Goal: Transaction & Acquisition: Purchase product/service

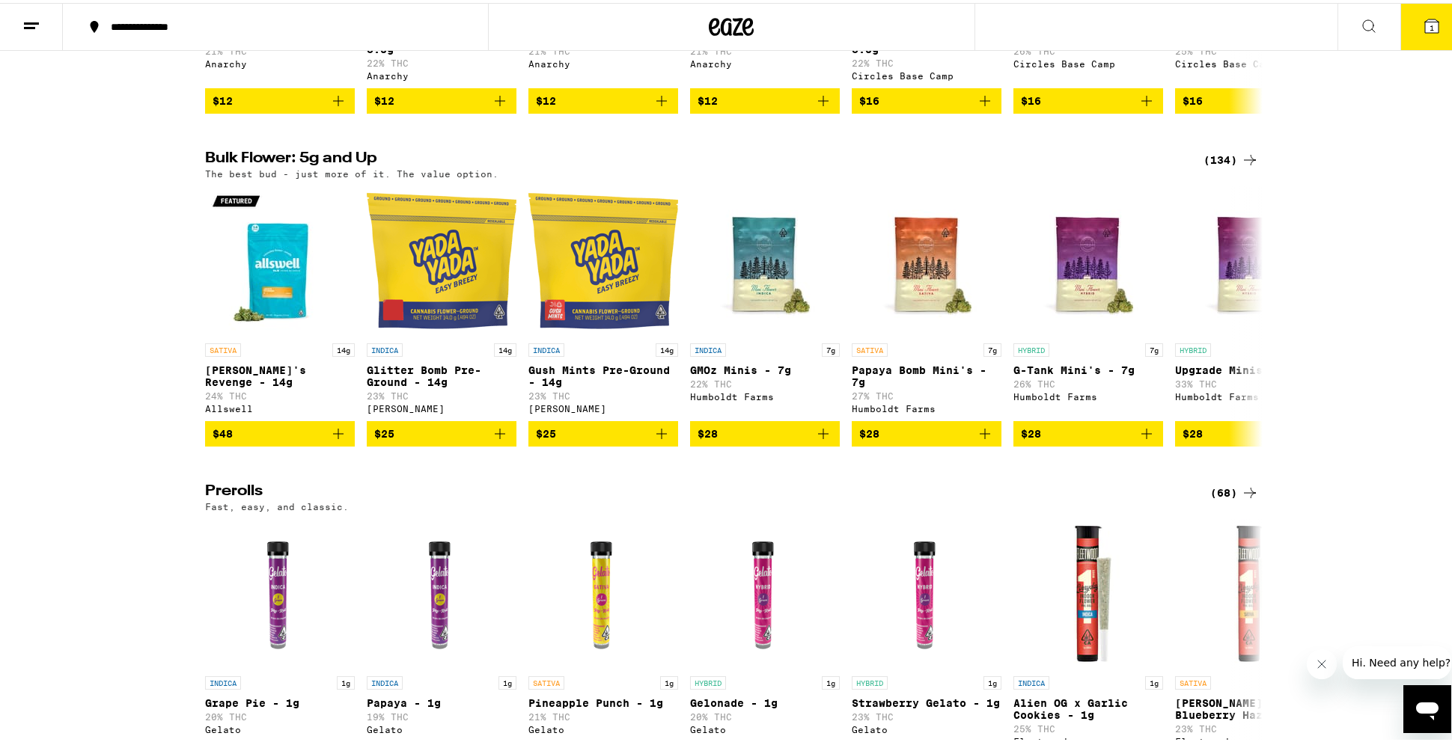
scroll to position [394, 0]
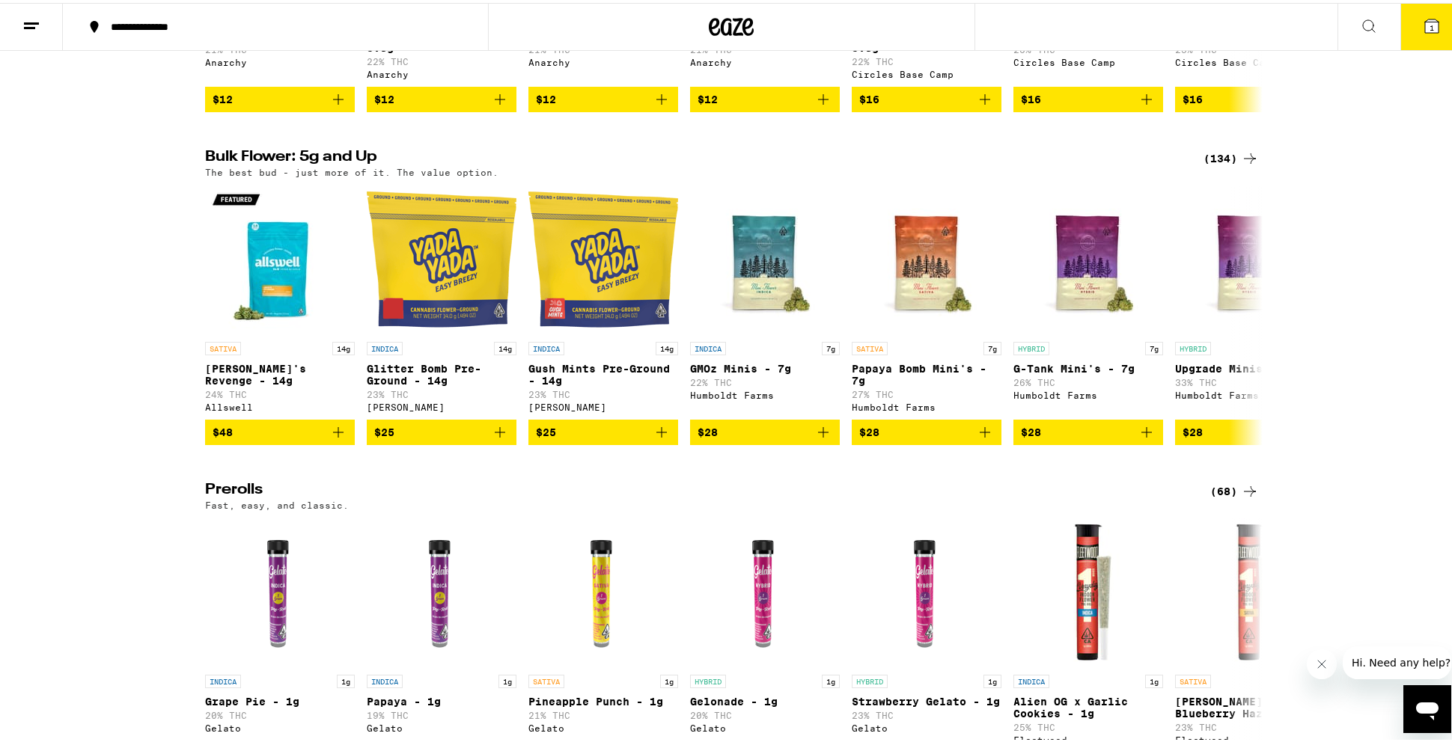
click at [1224, 164] on div "(134)" at bounding box center [1230, 156] width 55 height 18
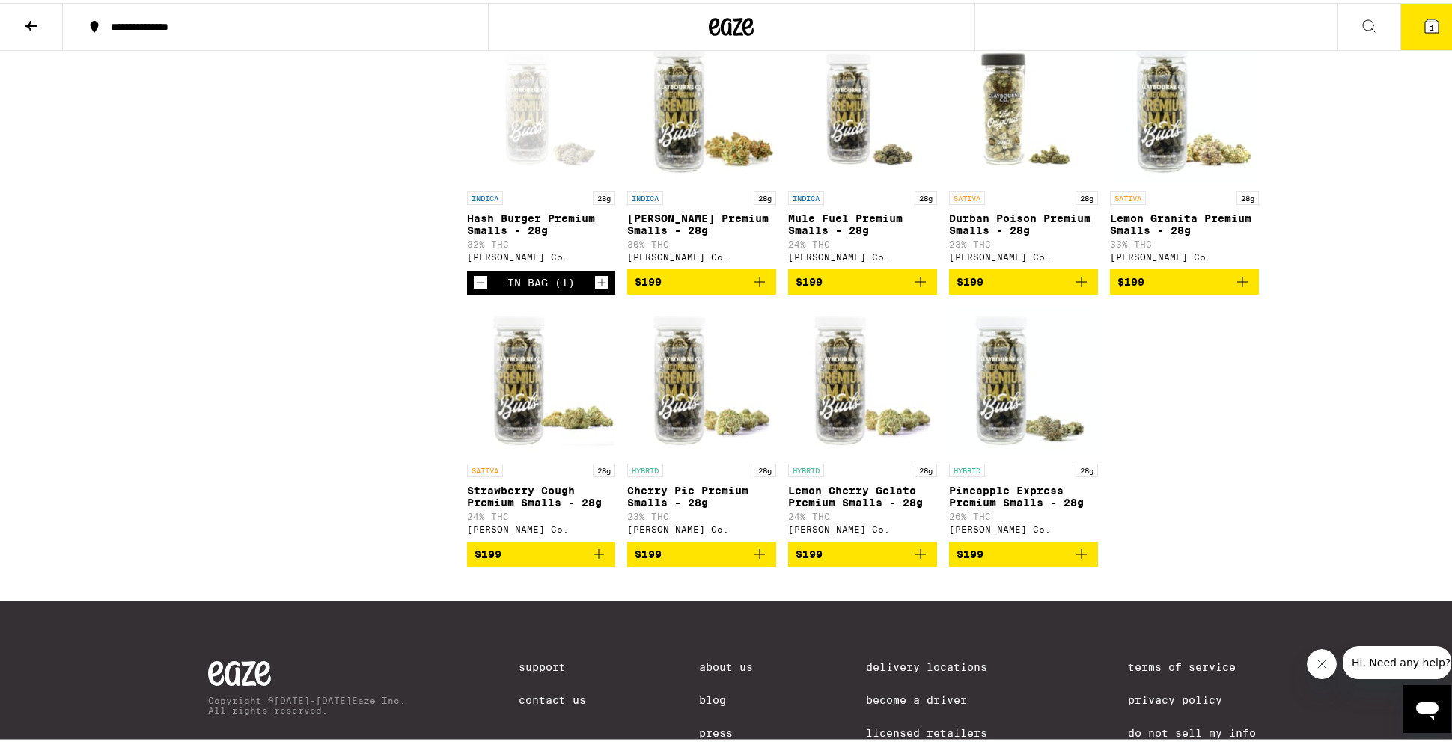
scroll to position [6980, 0]
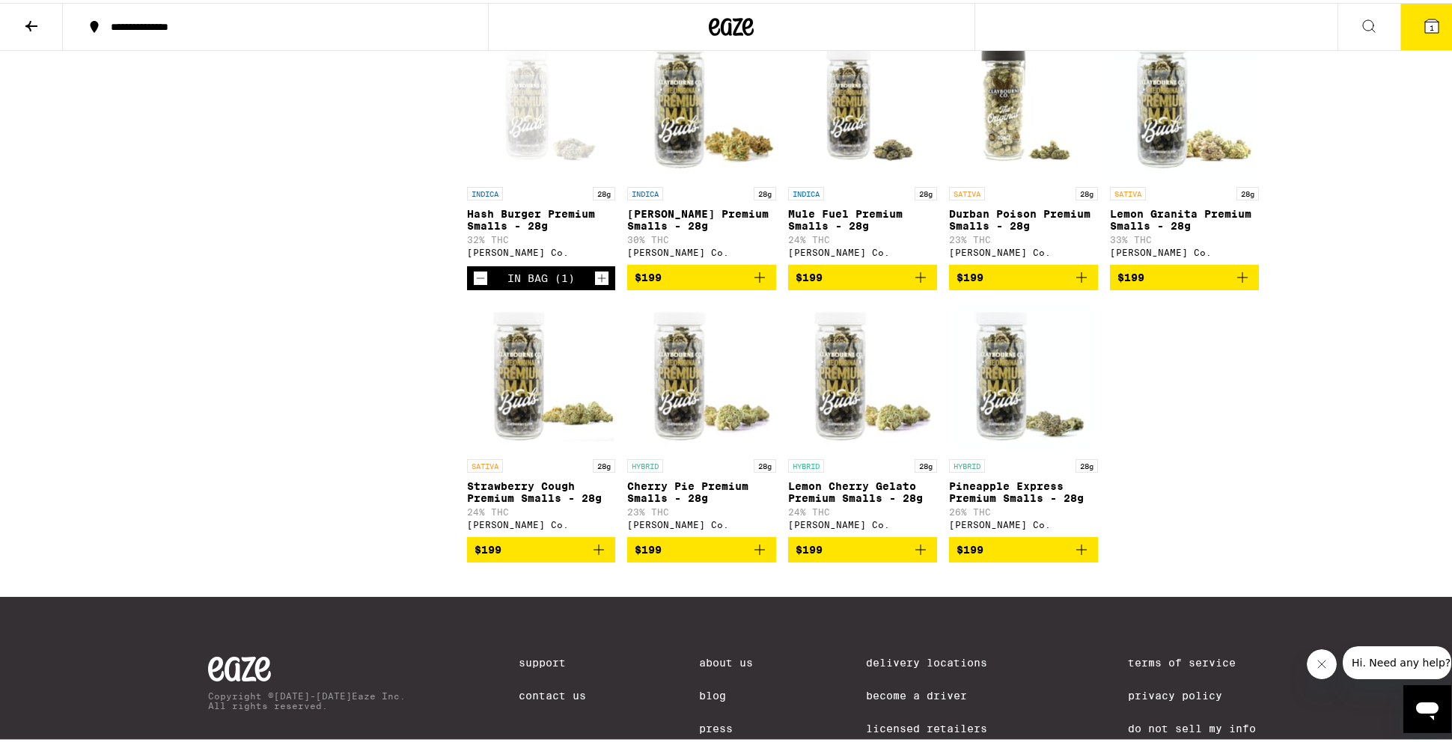
click at [1179, 229] on p "Lemon Granita Premium Smalls - 28g" at bounding box center [1184, 217] width 149 height 24
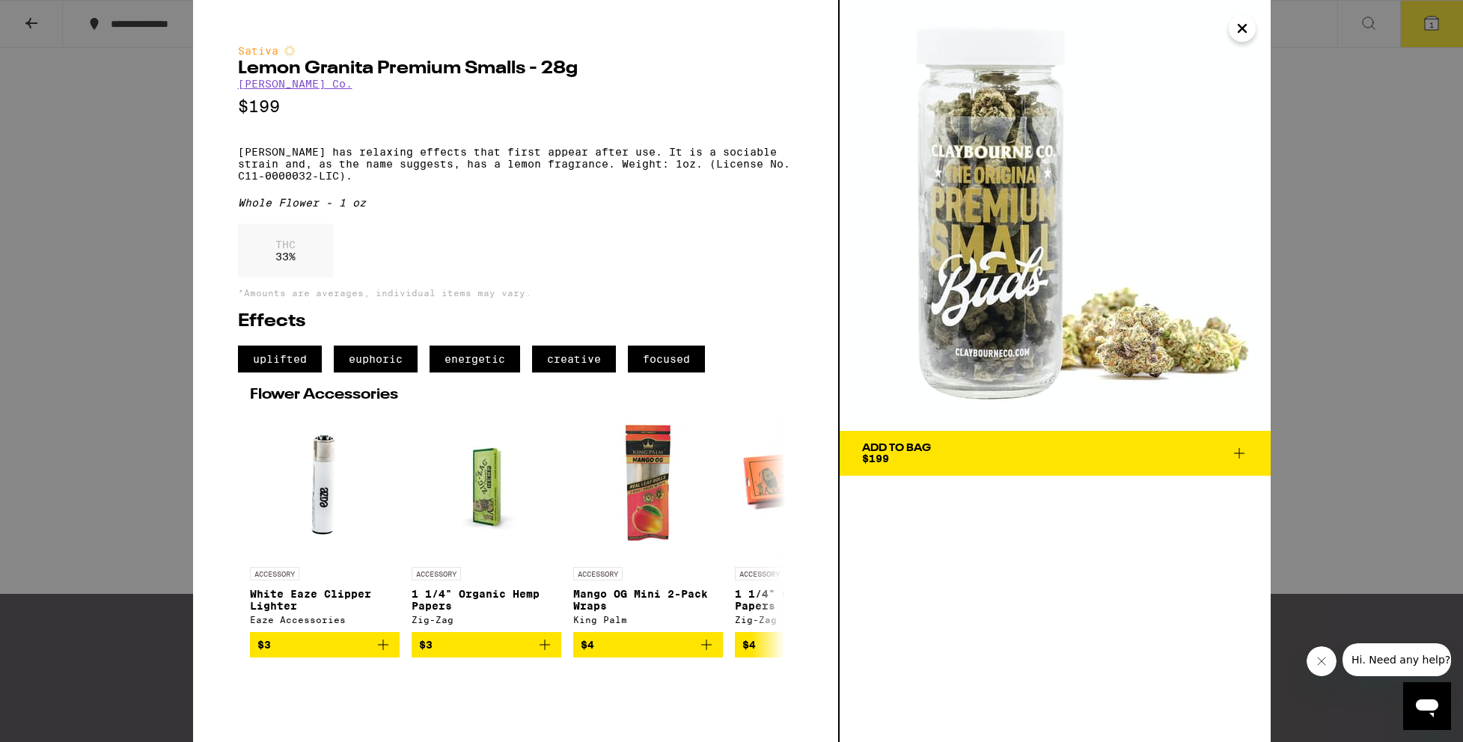
click at [1241, 32] on icon "Close" at bounding box center [1242, 28] width 18 height 22
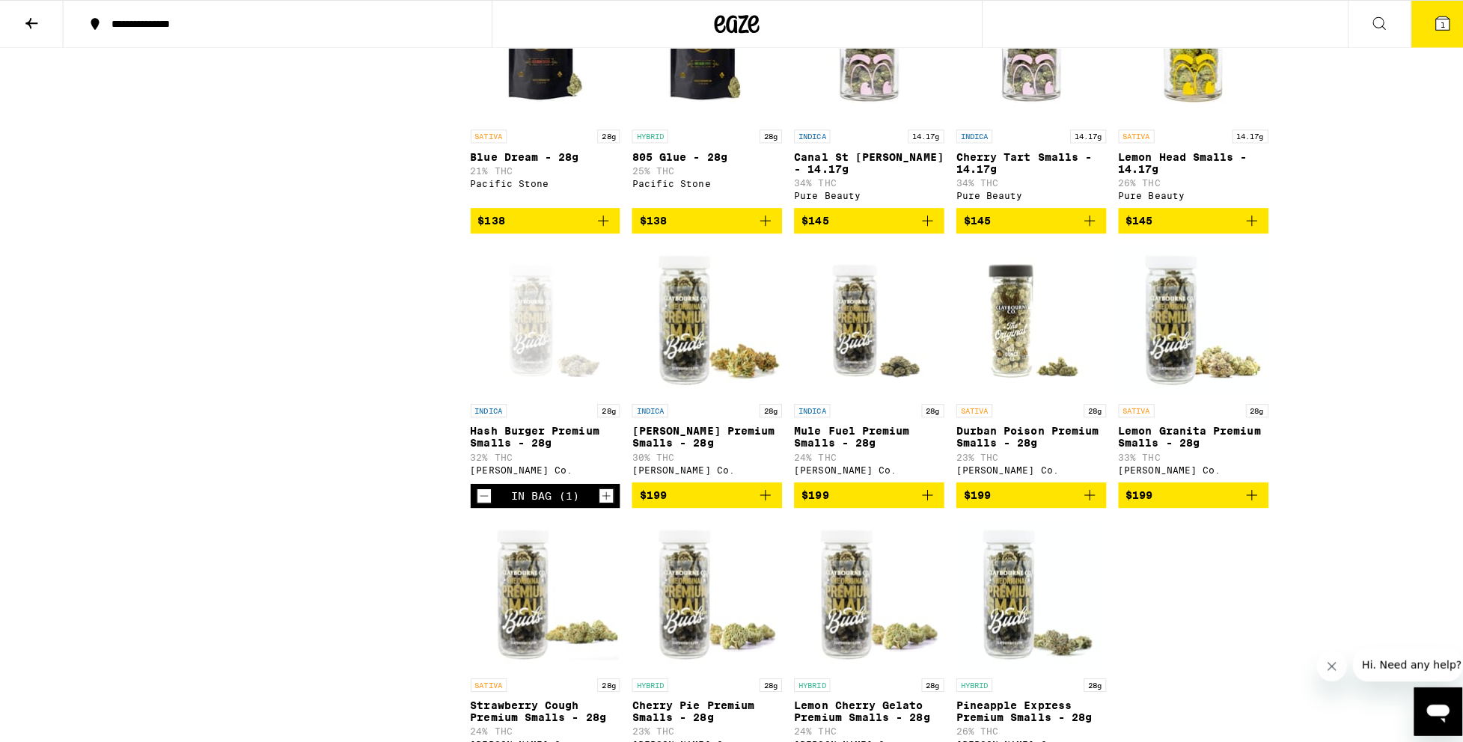
scroll to position [6761, 0]
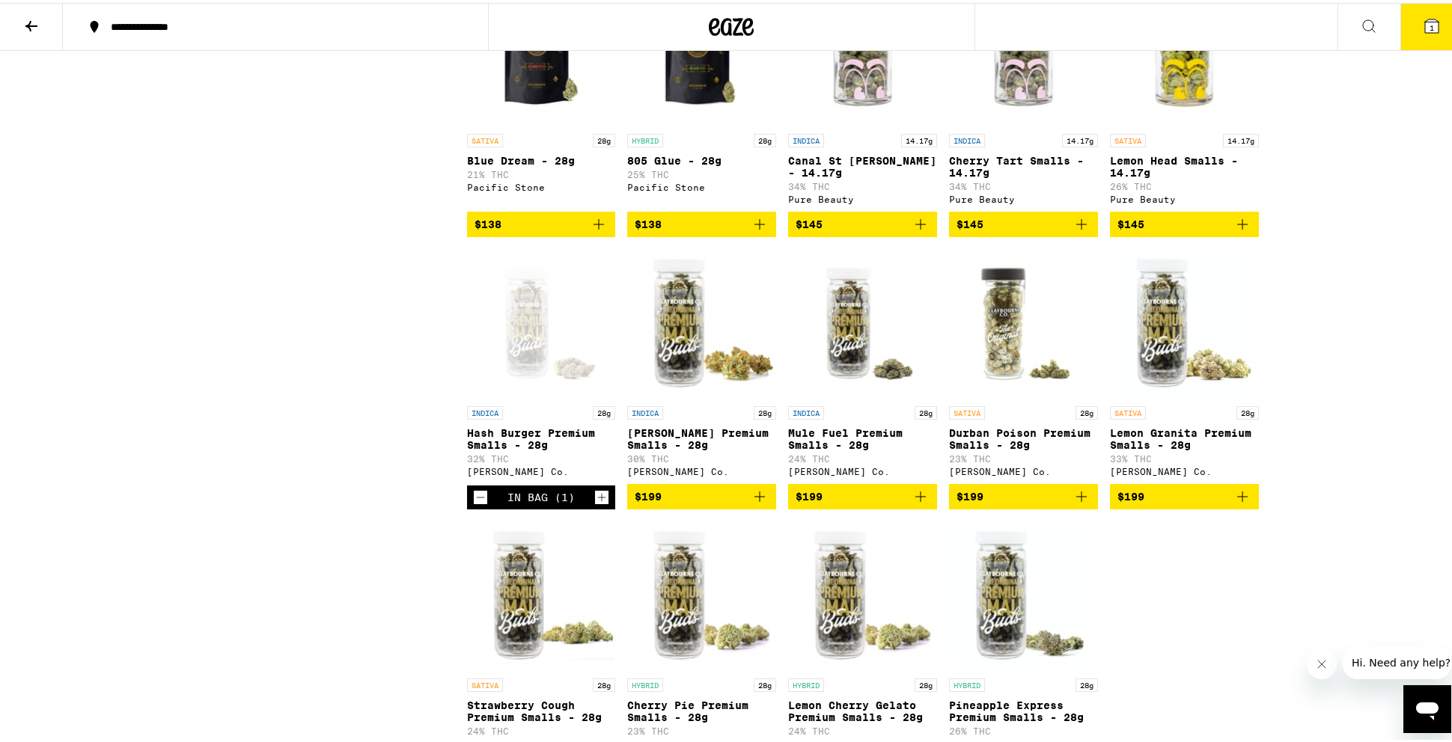
click at [859, 176] on p "Canal St [PERSON_NAME] - 14.17g" at bounding box center [862, 164] width 149 height 24
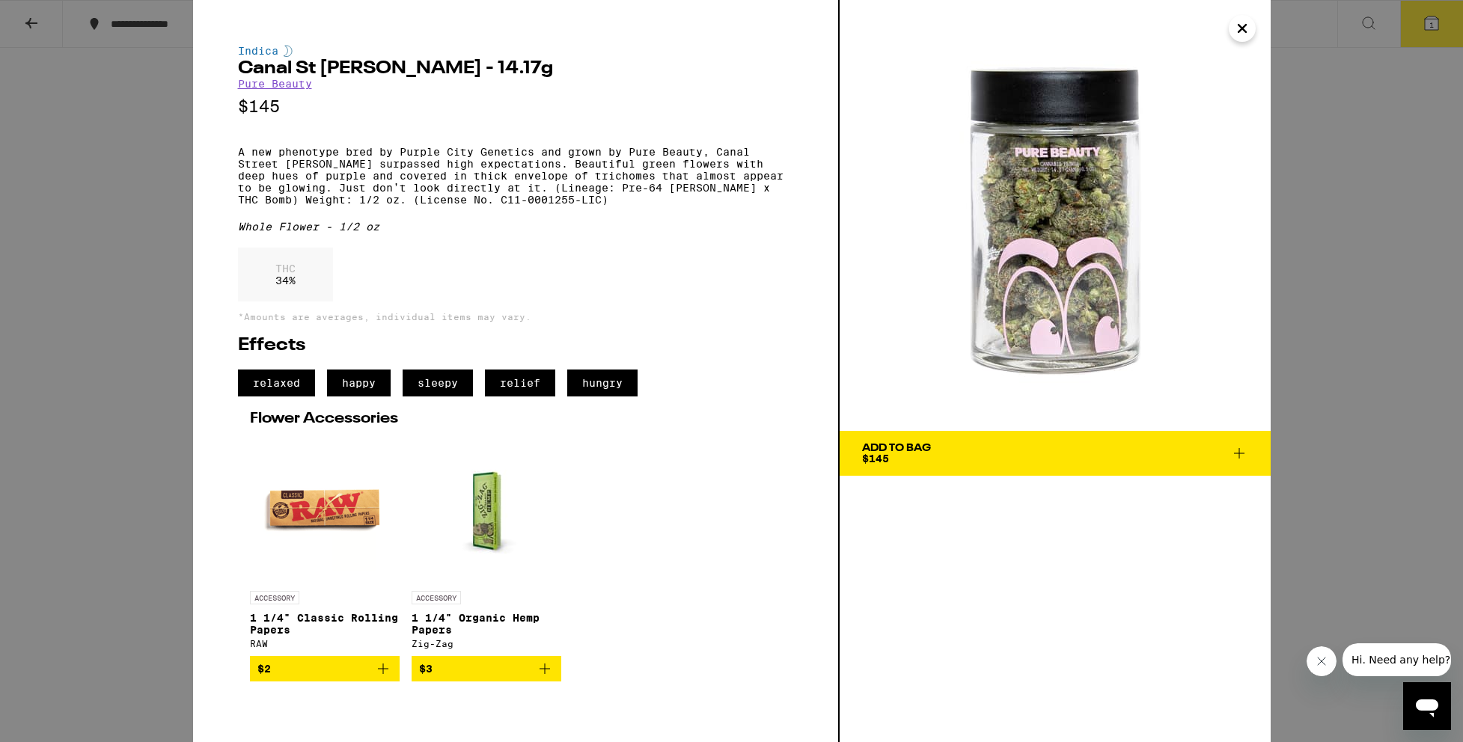
click at [1243, 452] on icon at bounding box center [1239, 453] width 18 height 18
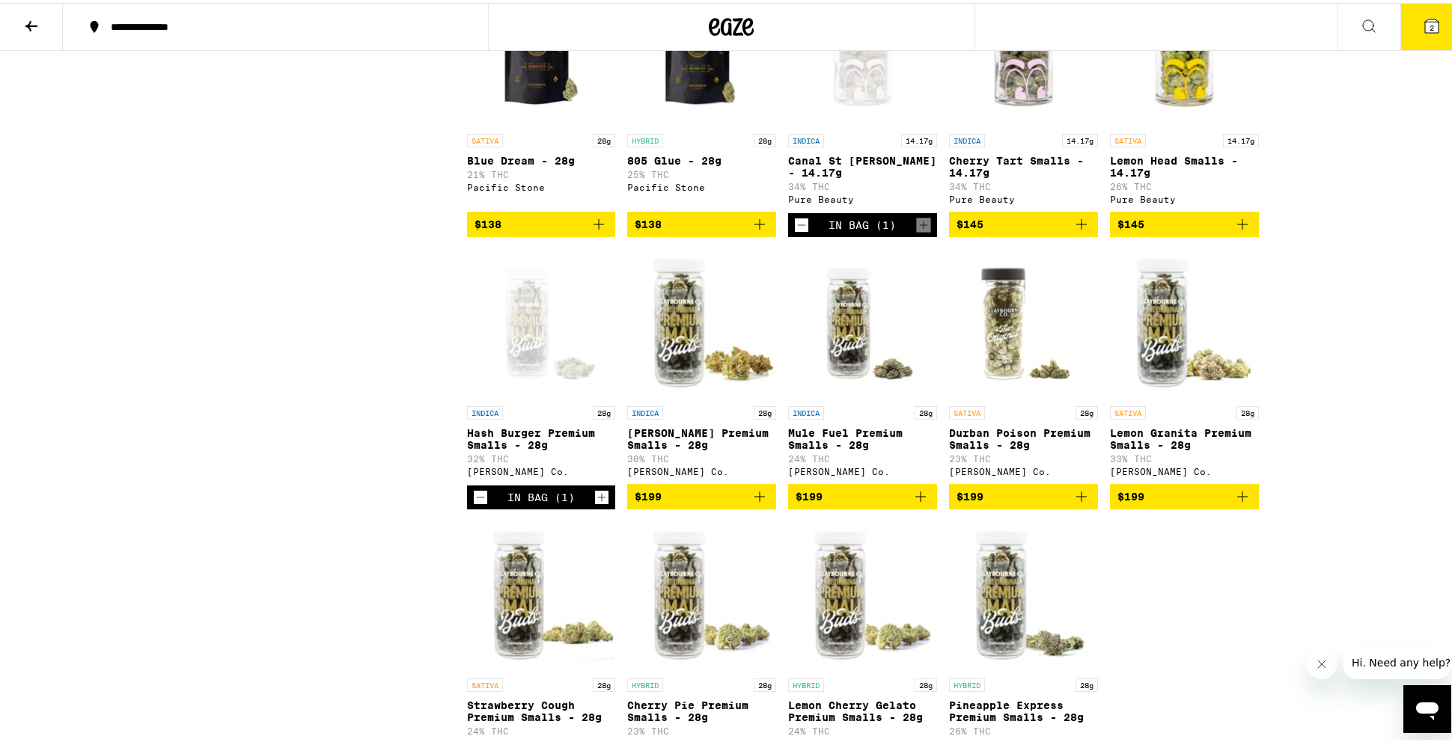
click at [1425, 28] on icon at bounding box center [1431, 22] width 13 height 13
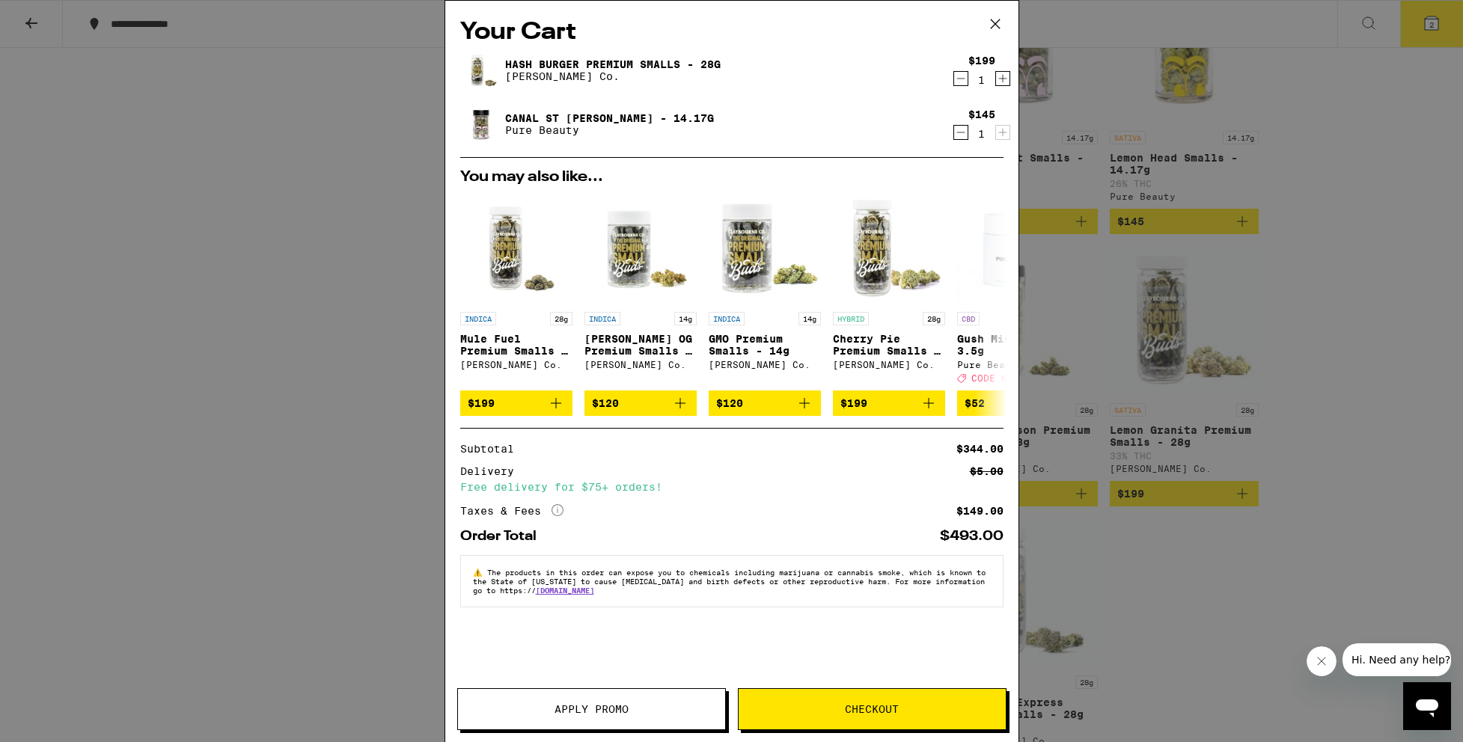
click at [958, 135] on icon "Decrement" at bounding box center [960, 132] width 13 height 18
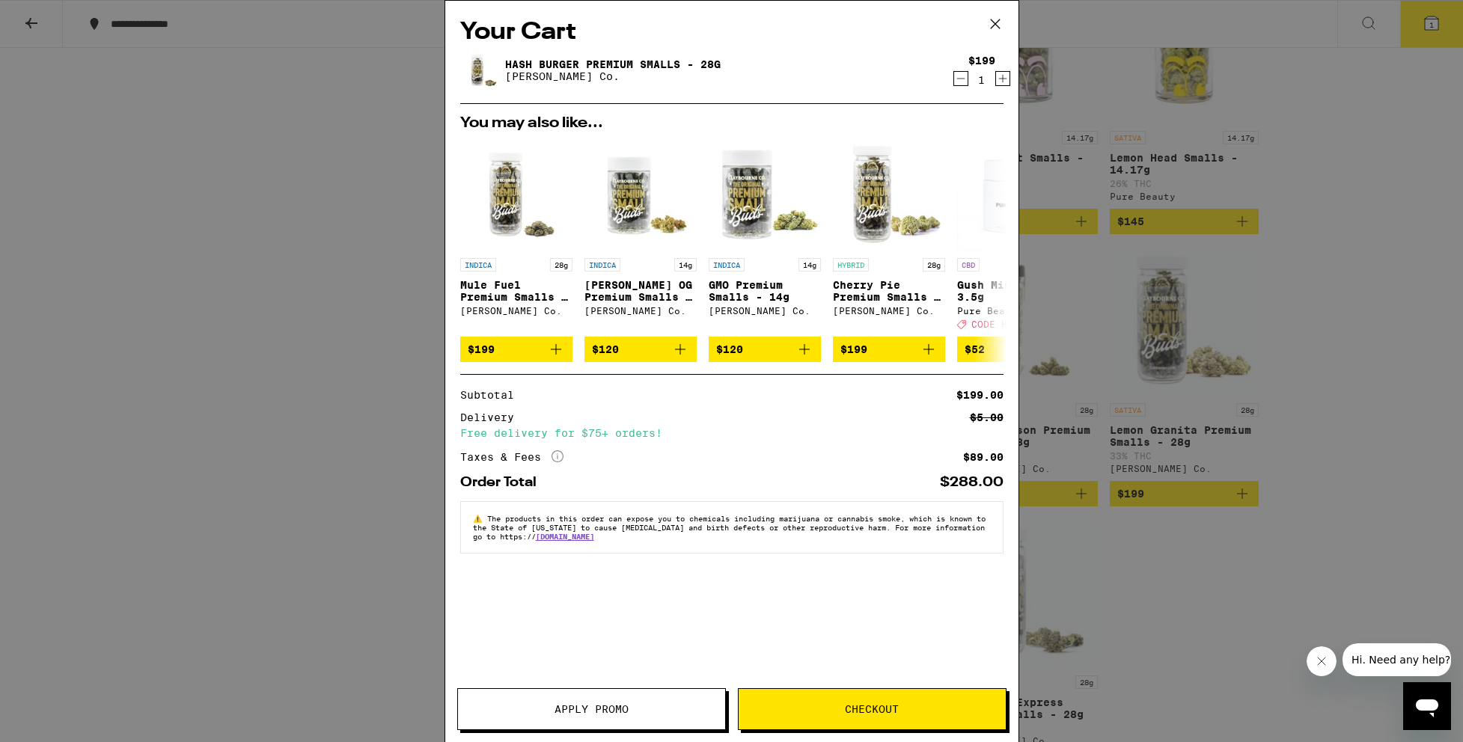
click at [873, 704] on span "Checkout" at bounding box center [872, 709] width 54 height 10
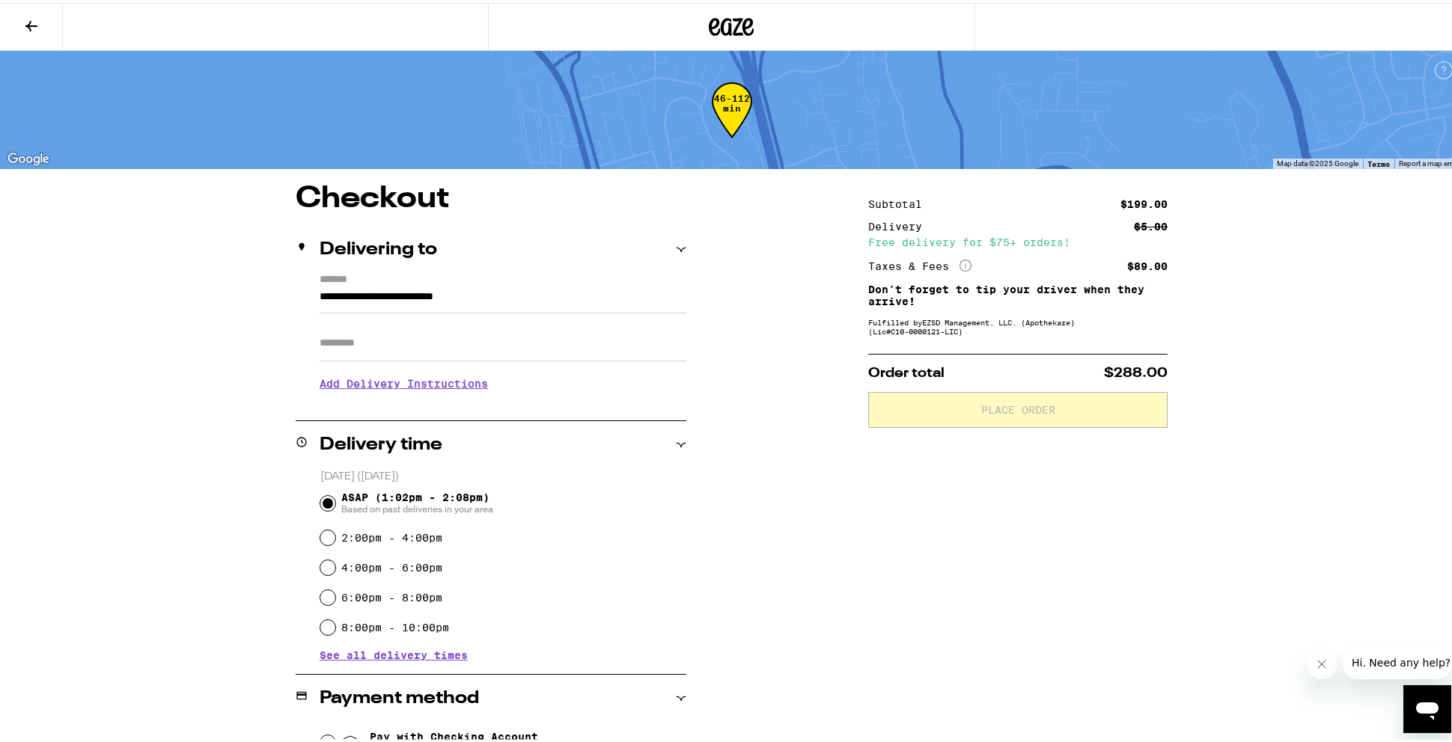
click at [475, 388] on h3 "Add Delivery Instructions" at bounding box center [503, 381] width 367 height 34
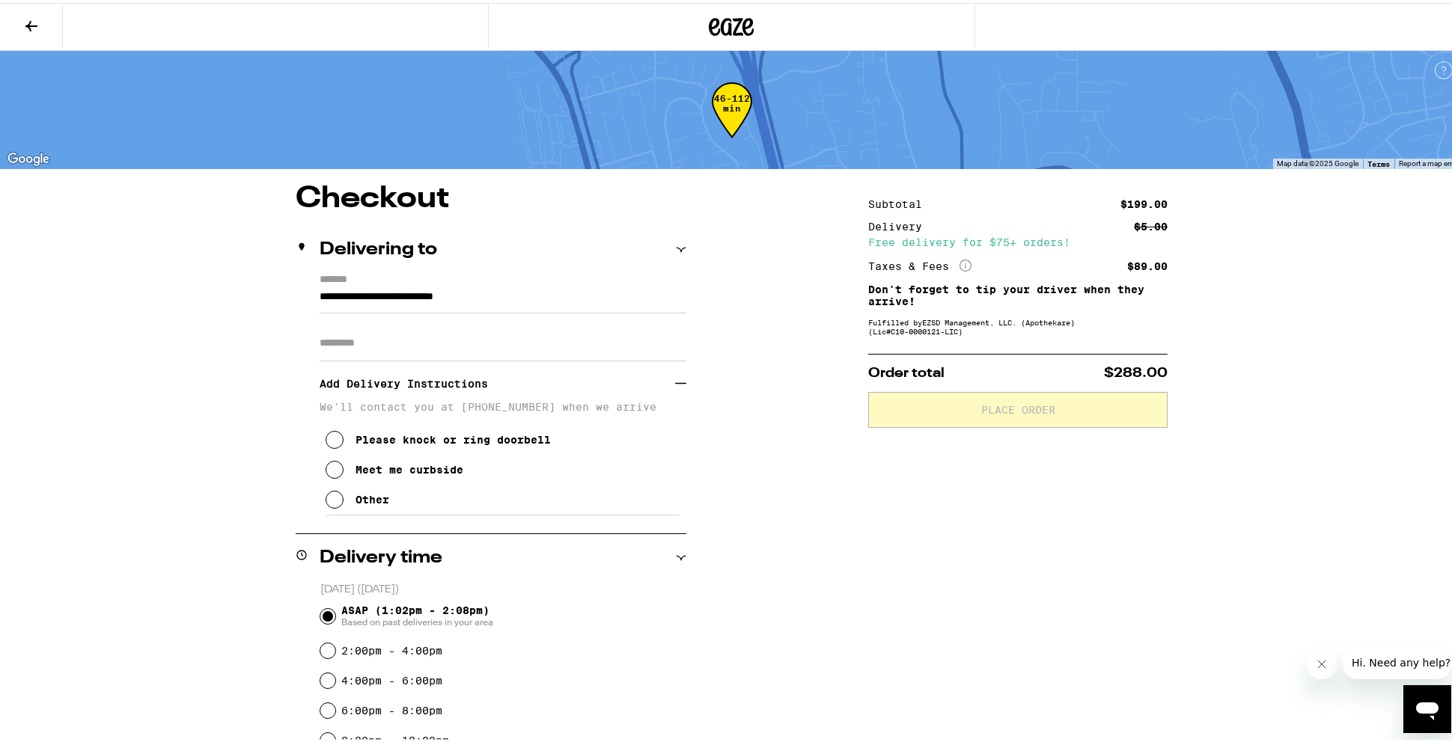
click at [330, 501] on icon at bounding box center [335, 497] width 18 height 18
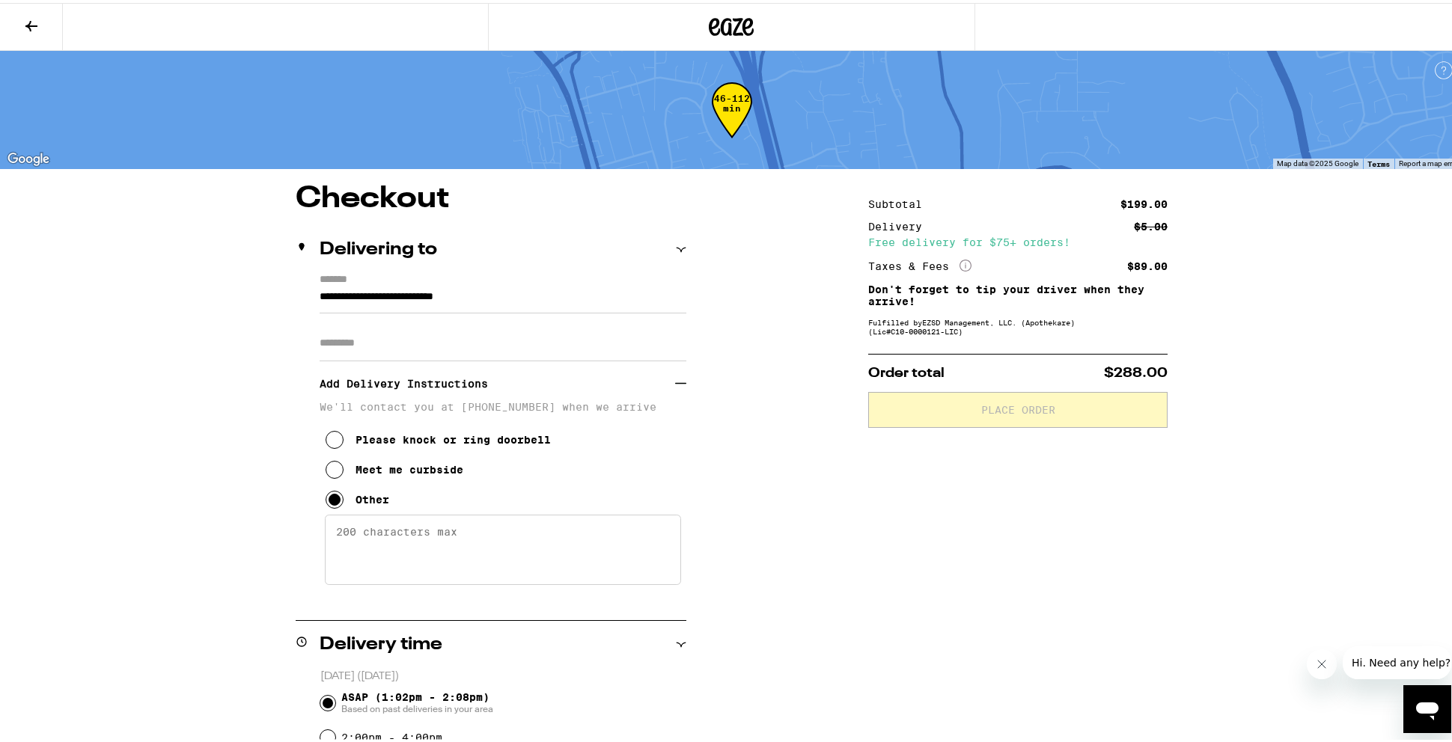
click at [341, 537] on textarea "Enter any other delivery instructions you want driver to know" at bounding box center [503, 547] width 356 height 70
click at [329, 537] on textarea "Enter any other delivery instructions you want driver to know" at bounding box center [503, 547] width 356 height 70
paste textarea "Gate Entry Code is #5490 Please do not come to my door. I will meet you curbsid…"
click at [328, 549] on textarea "Gate Entry Code is #5490 Please do not come to my door. I will meet you curbsid…" at bounding box center [503, 547] width 356 height 70
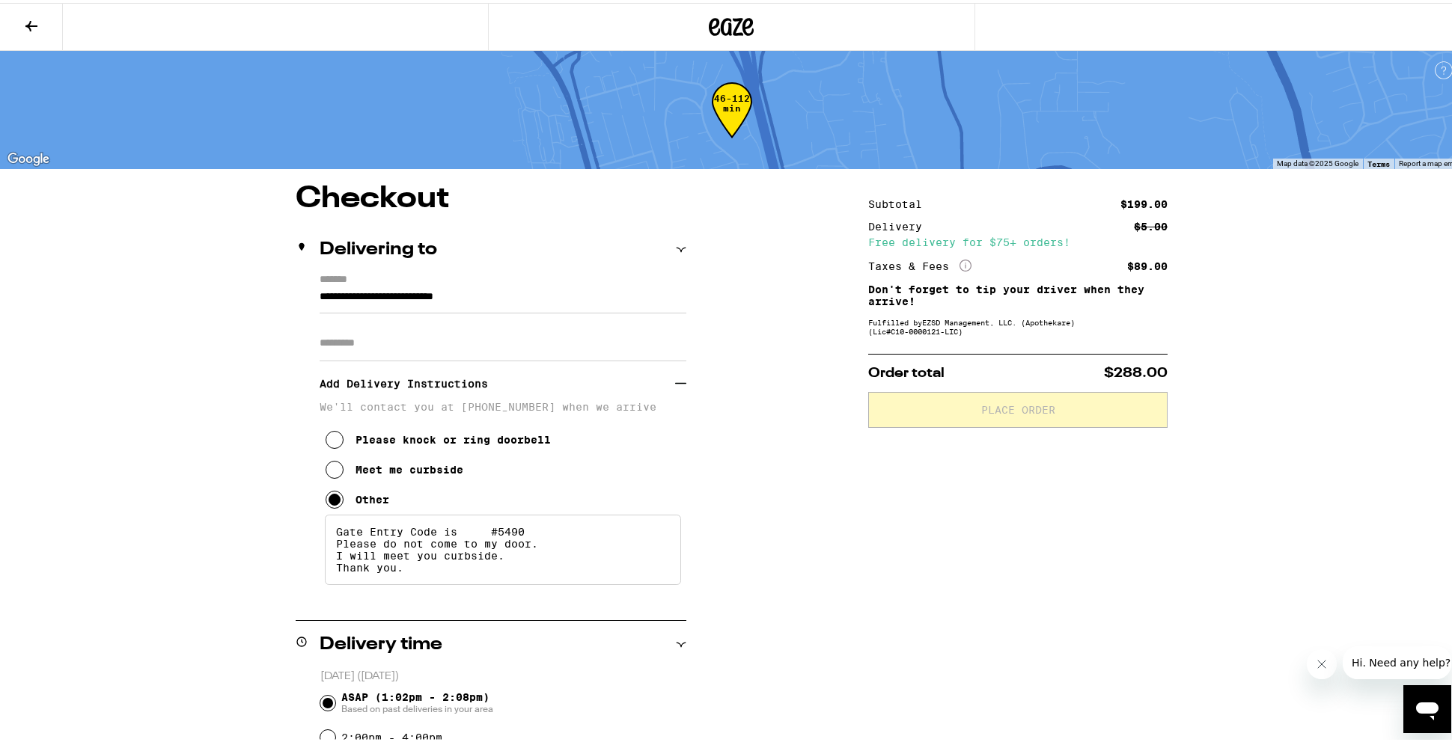
scroll to position [0, 0]
click at [486, 538] on textarea "Gate Entry Code is #5490 Please do not come to my door. I will meet you curbsid…" at bounding box center [503, 547] width 356 height 70
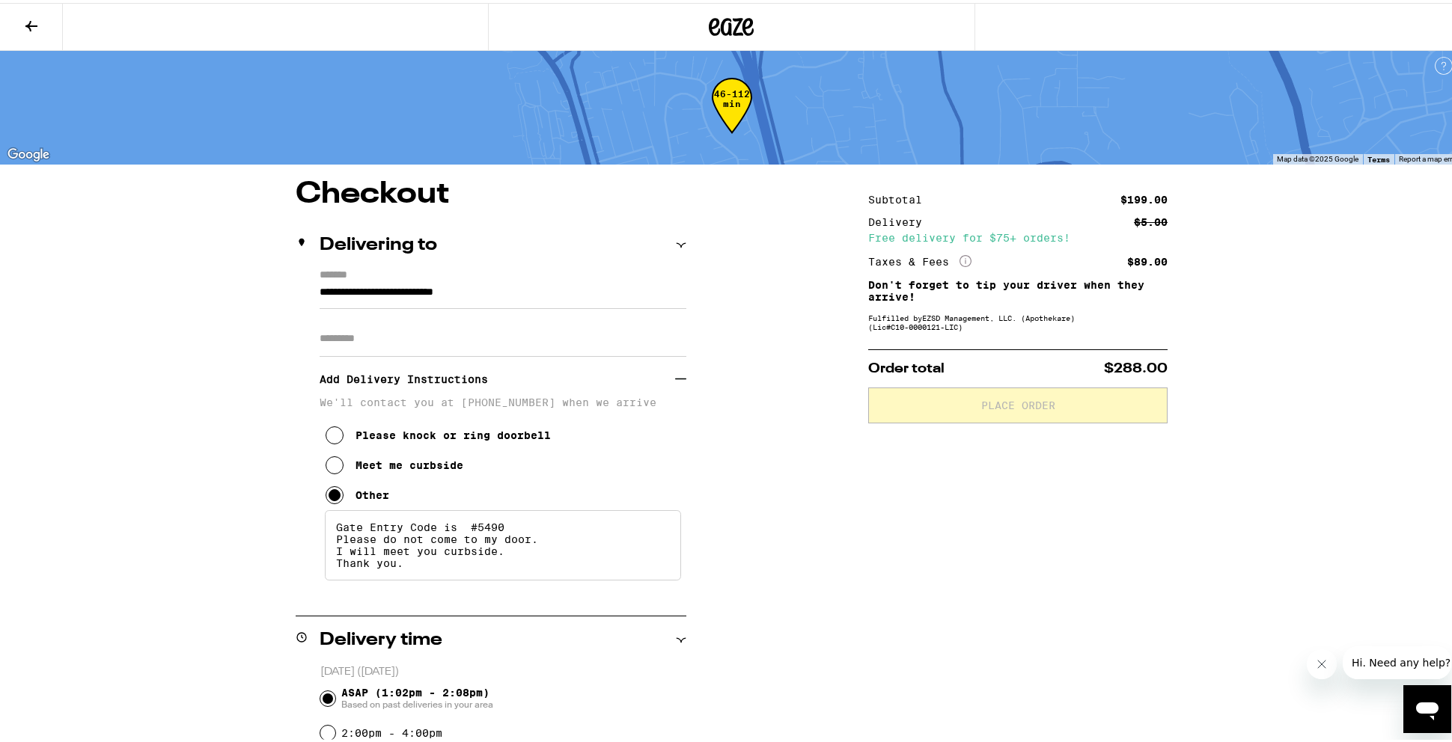
scroll to position [8, 0]
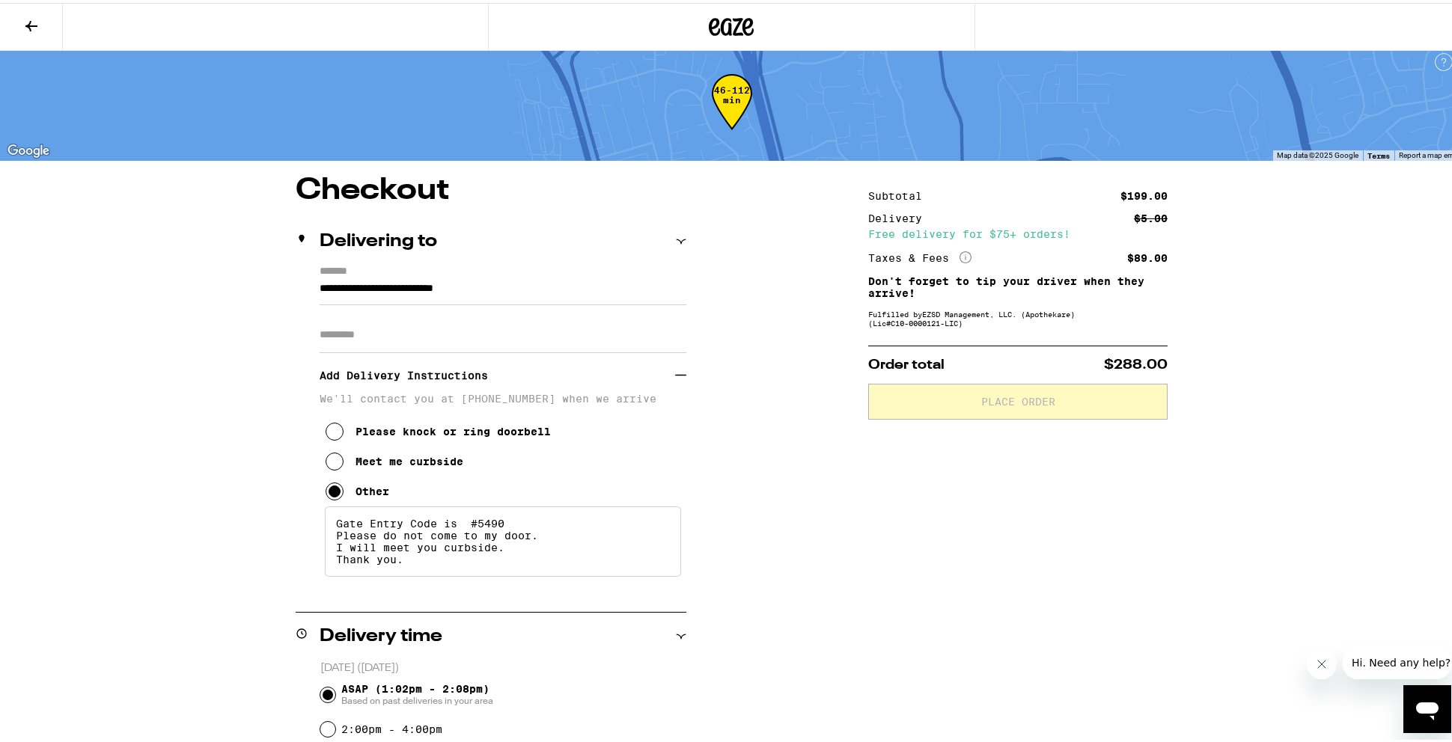
drag, startPoint x: 331, startPoint y: 545, endPoint x: 534, endPoint y: 543, distance: 202.8
click at [534, 543] on textarea "Gate Entry Code is #5490 Please do not come to my door. I will meet you curbsid…" at bounding box center [503, 539] width 356 height 70
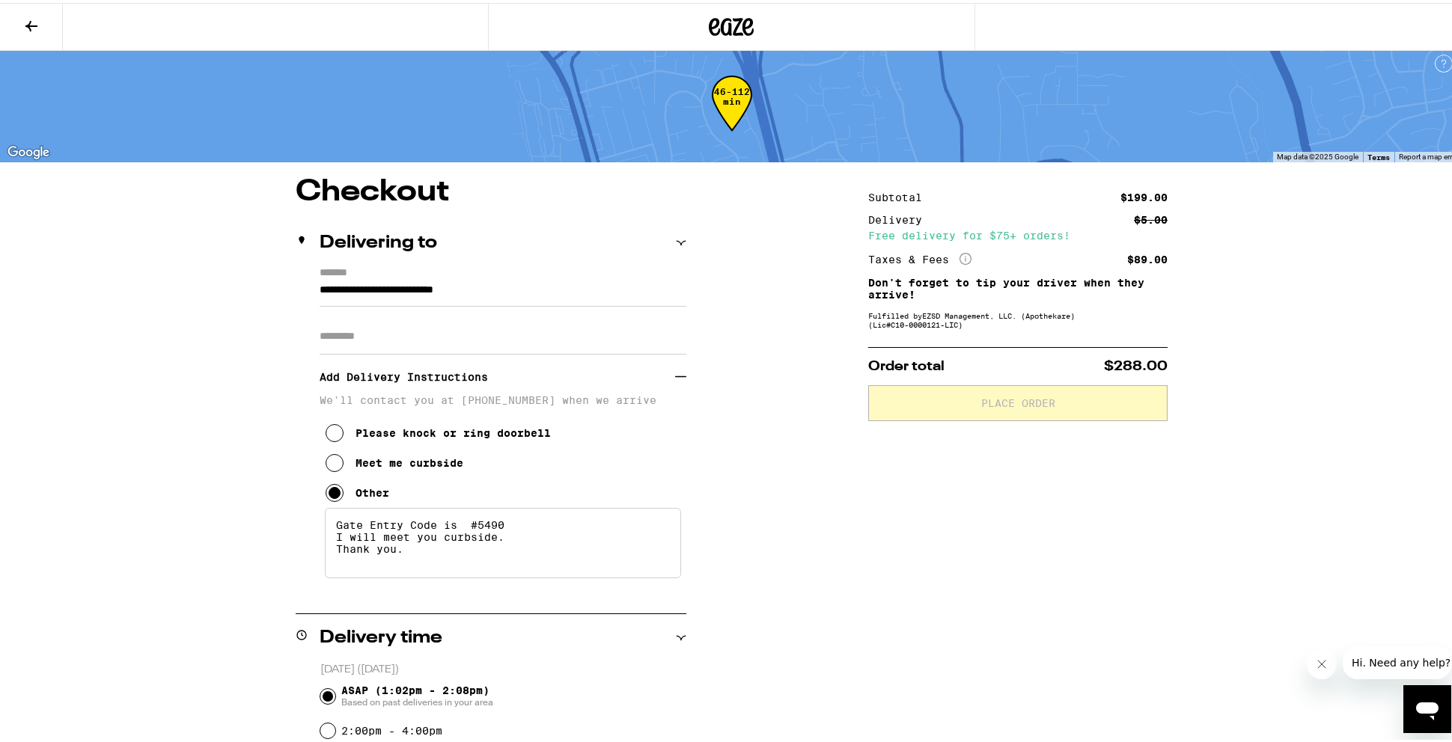
click at [499, 545] on textarea "Gate Entry Code is #5490 I will meet you curbside. Thank you." at bounding box center [503, 540] width 356 height 70
paste textarea "Please do not come to my door."
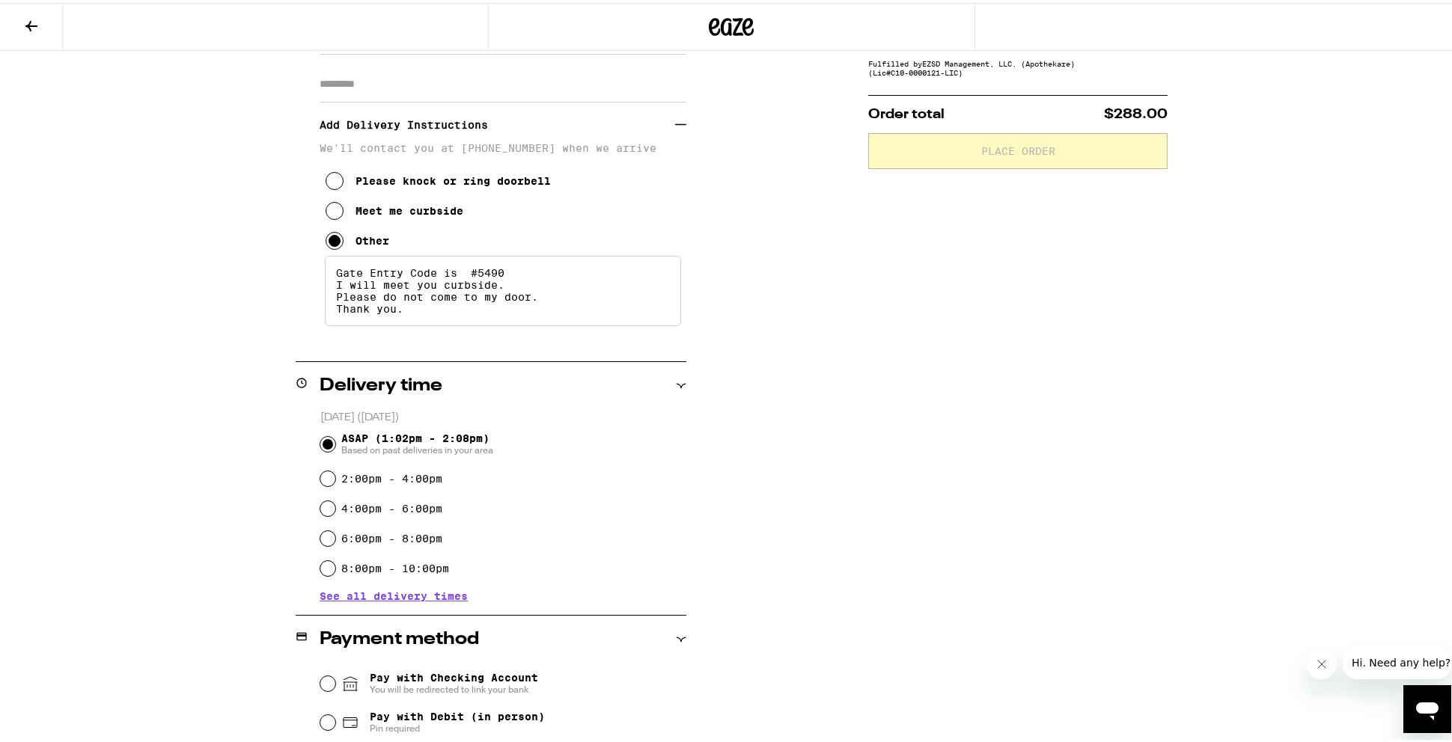
scroll to position [318, 0]
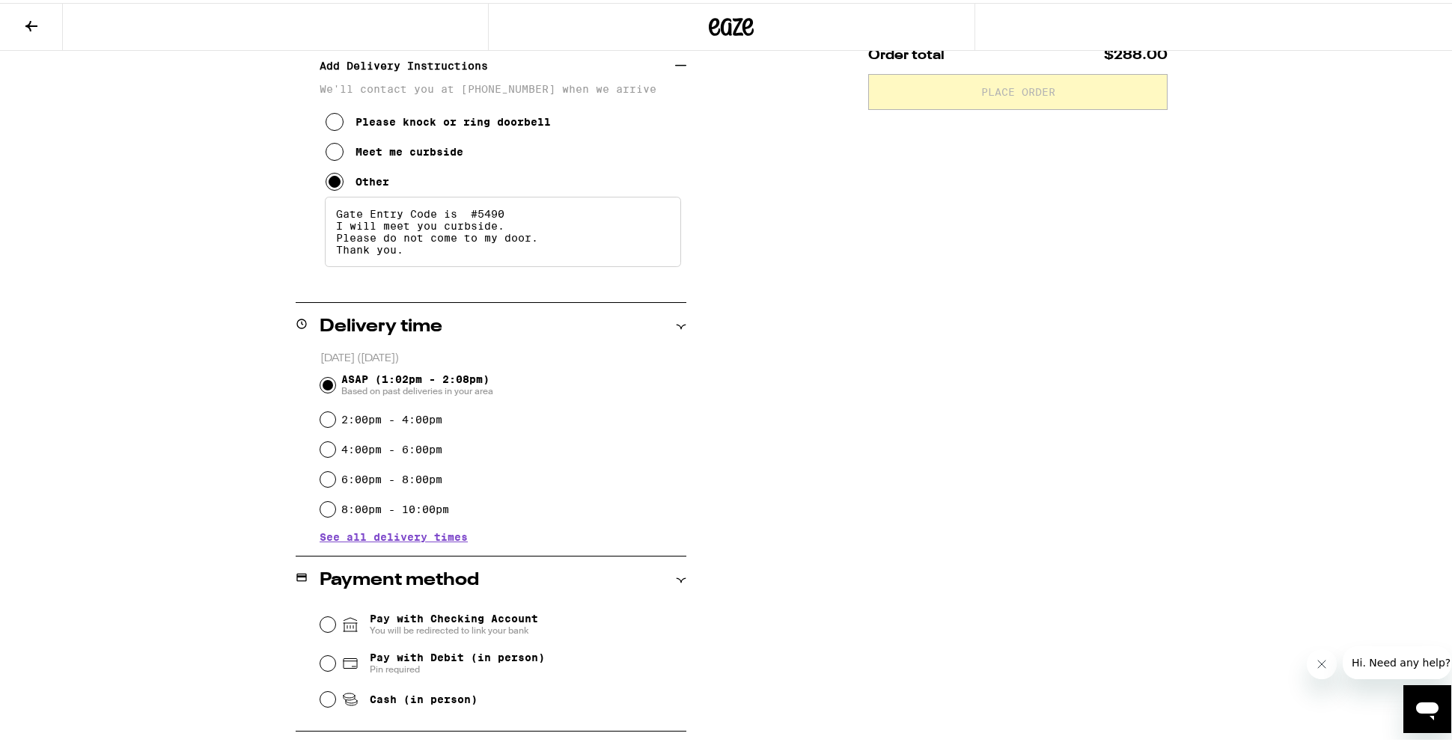
type textarea "Gate Entry Code is #5490 I will meet you curbside. Please do not come to my doo…"
click at [324, 476] on input "6:00pm - 8:00pm" at bounding box center [327, 476] width 15 height 15
radio input "true"
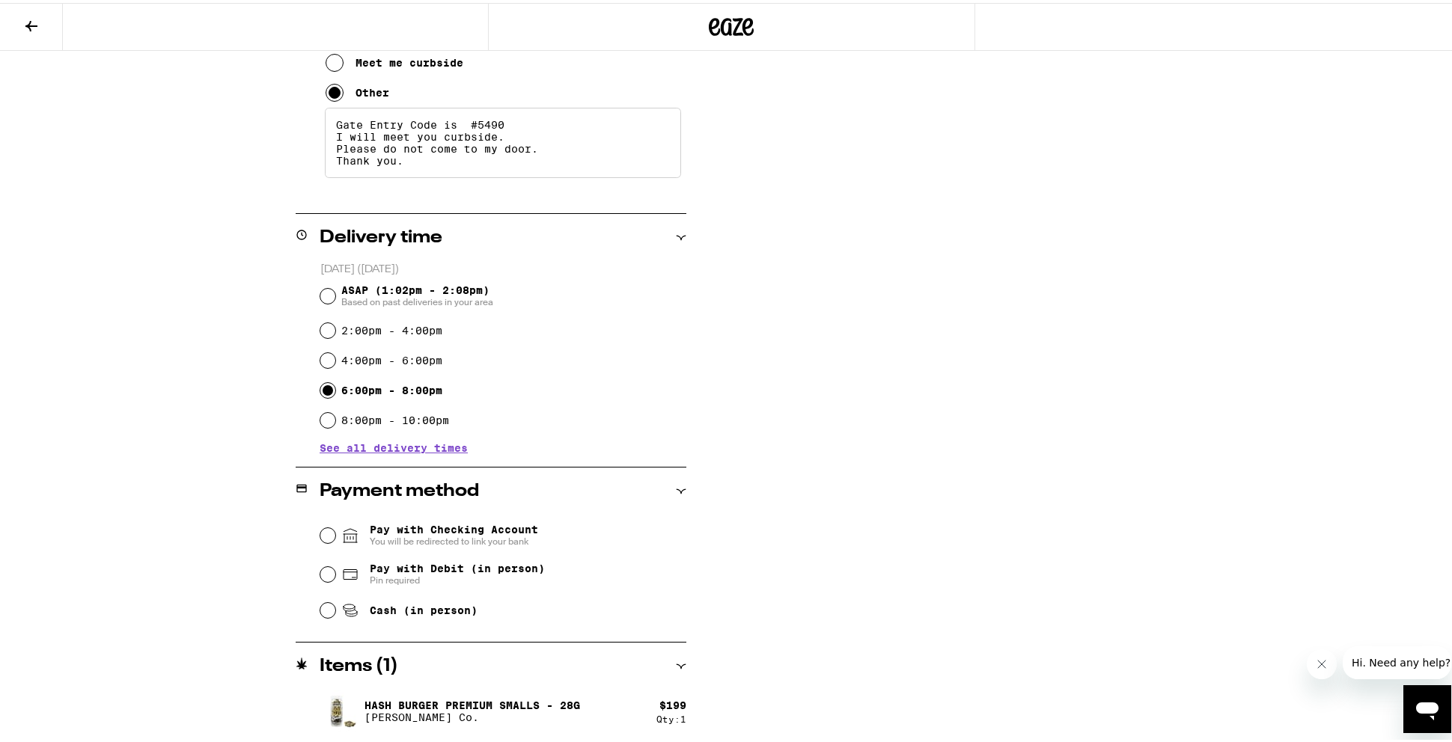
click at [330, 606] on div "Cash (in person)" at bounding box center [503, 607] width 366 height 33
click at [320, 616] on div "Cash (in person)" at bounding box center [503, 607] width 366 height 33
click at [325, 614] on input "Cash (in person)" at bounding box center [327, 607] width 15 height 15
radio input "true"
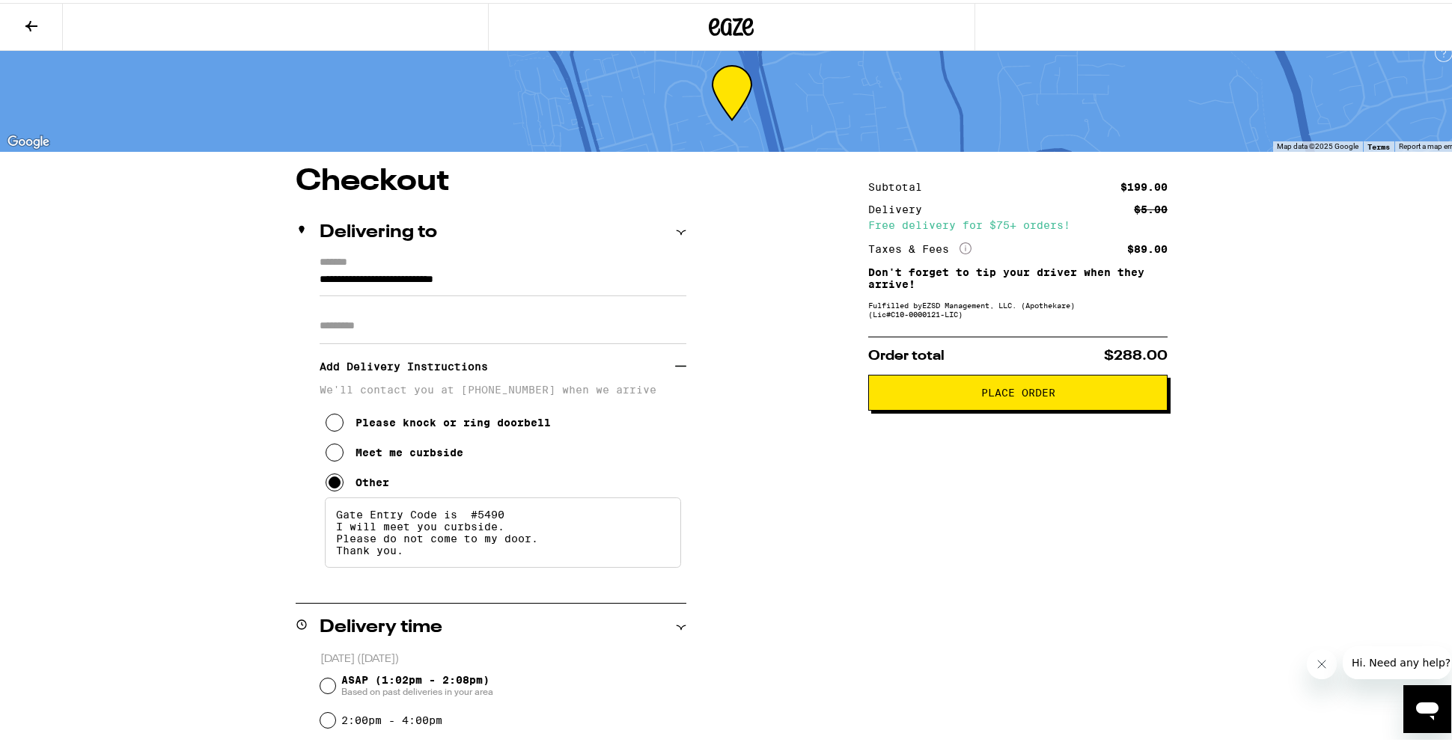
scroll to position [0, 0]
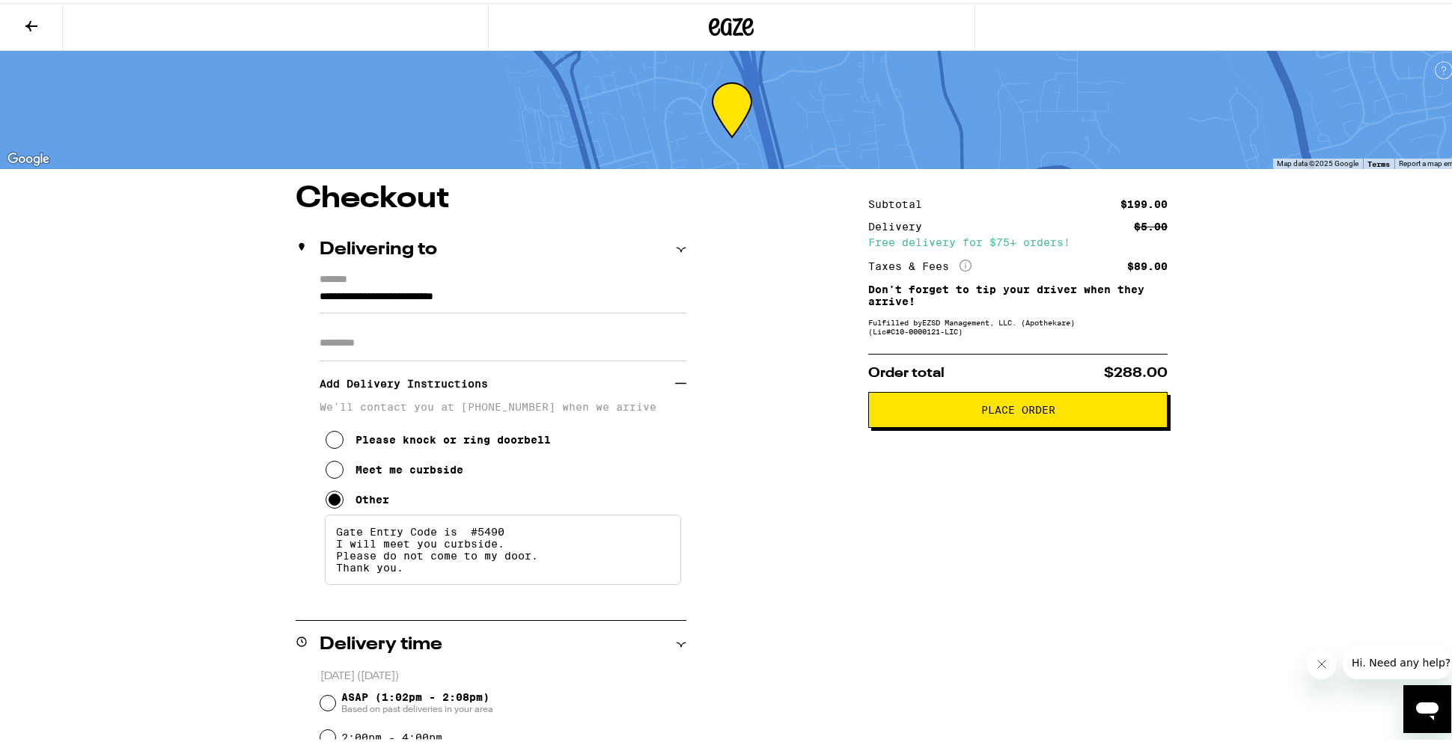
click at [1033, 410] on span "Place Order" at bounding box center [1018, 407] width 74 height 10
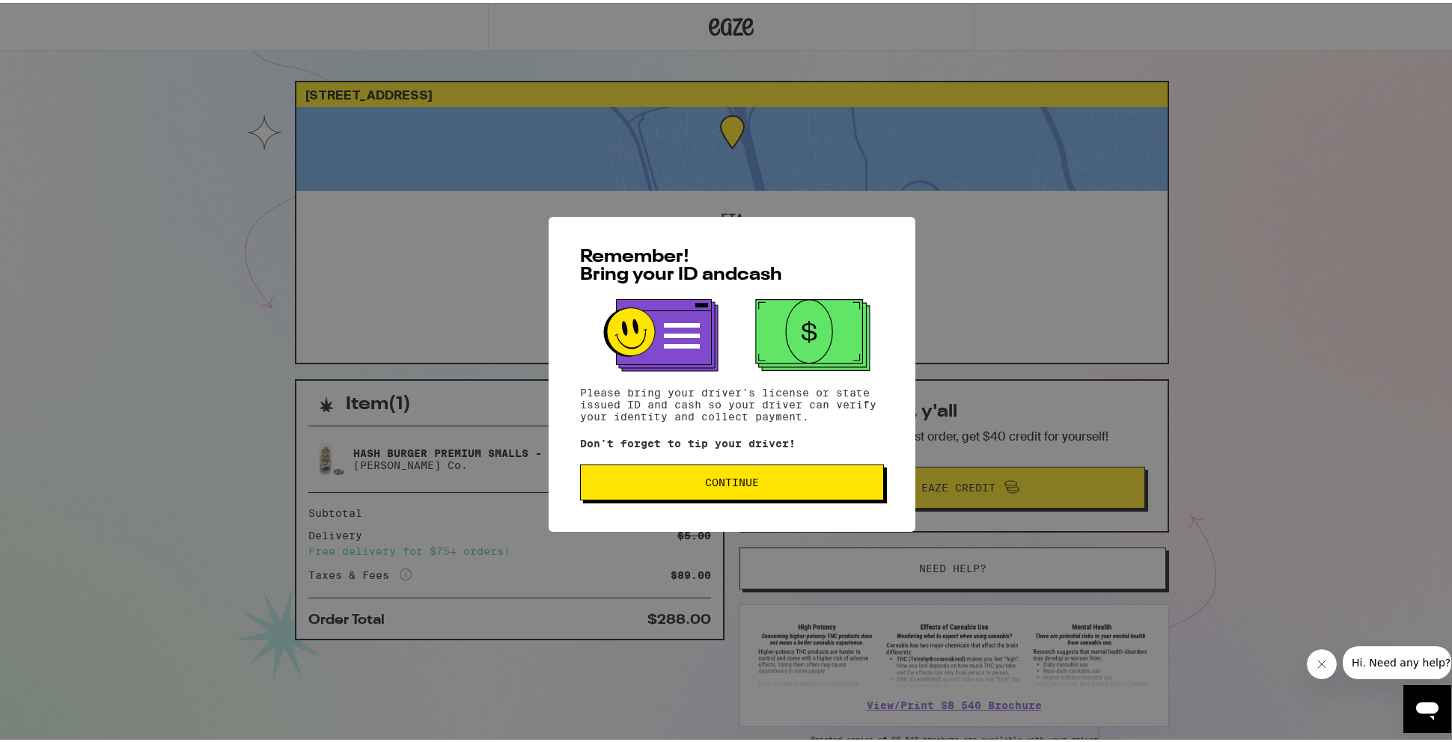
click at [739, 478] on span "Continue" at bounding box center [732, 479] width 54 height 10
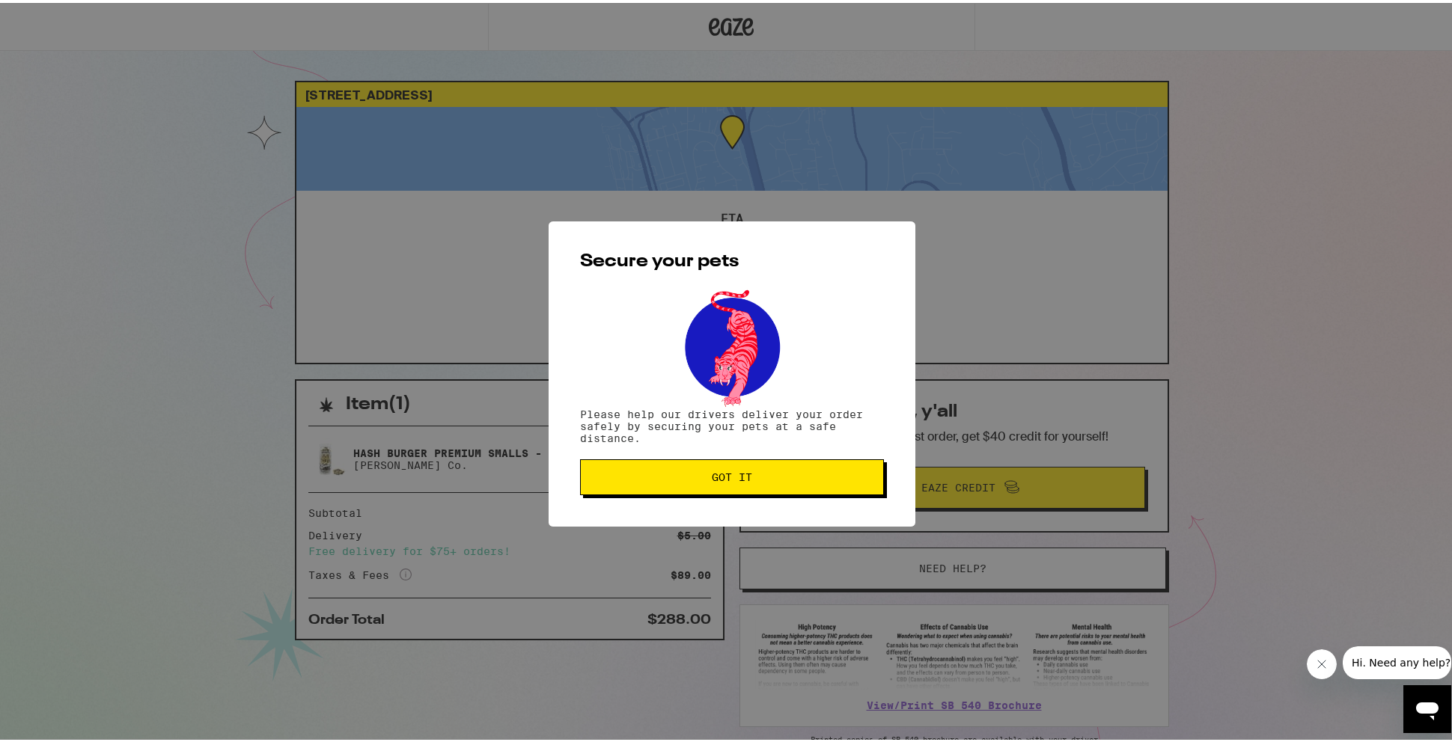
click at [739, 478] on span "Got it" at bounding box center [732, 474] width 40 height 10
